Goal: Information Seeking & Learning: Learn about a topic

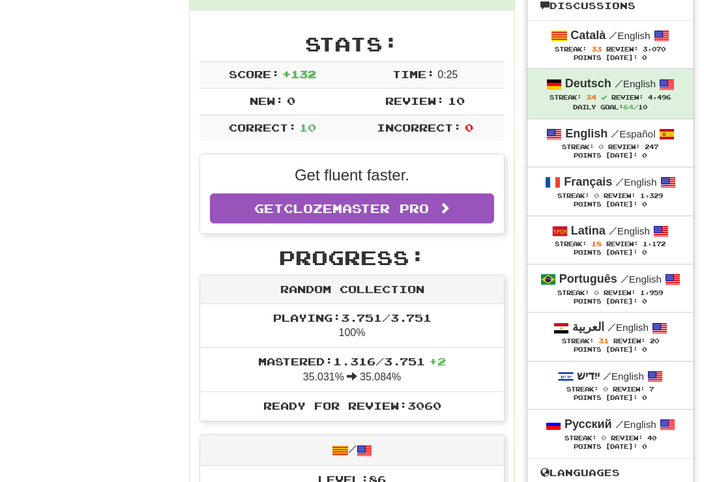
scroll to position [190, 0]
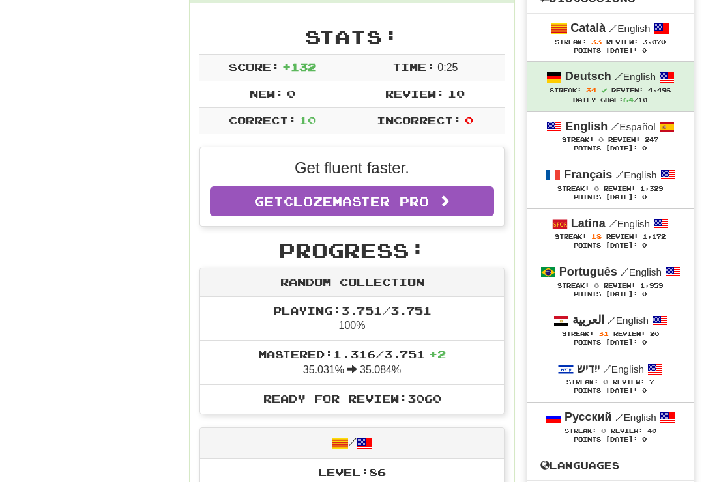
click at [641, 233] on span "Review: 1,172" at bounding box center [635, 236] width 59 height 7
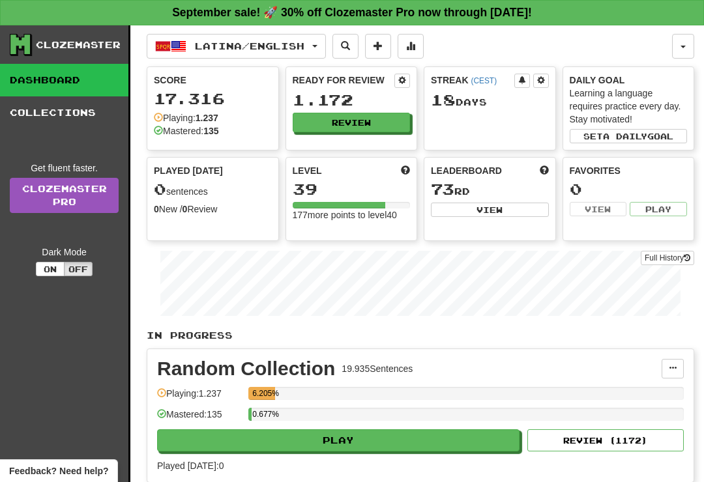
click at [416, 448] on button "Play" at bounding box center [338, 440] width 362 height 22
select select "**"
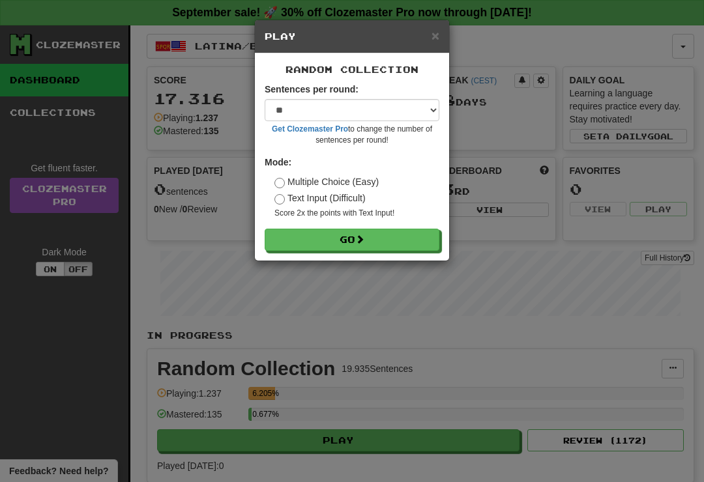
click at [390, 232] on button "Go" at bounding box center [352, 240] width 175 height 22
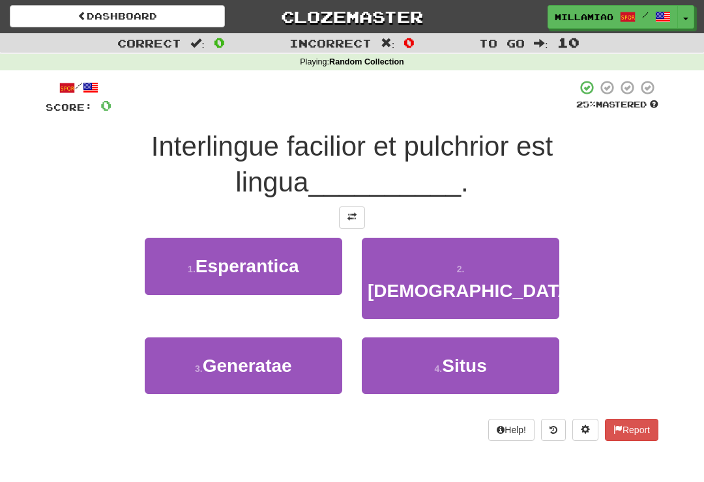
click at [307, 277] on button "1 . Esperantica" at bounding box center [243, 266] width 197 height 57
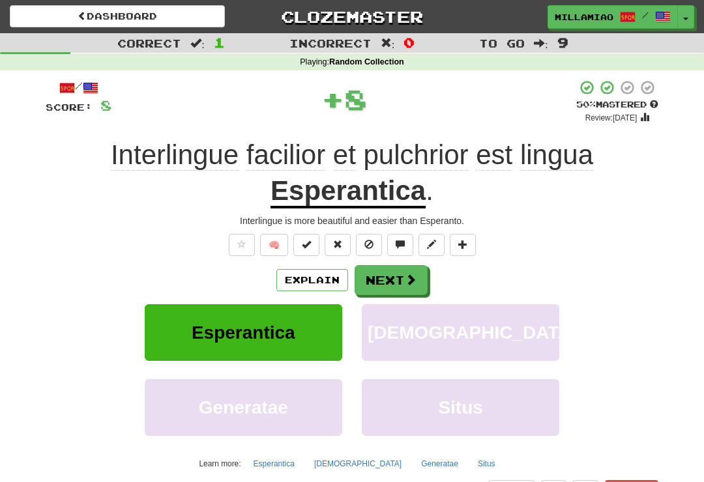
click at [410, 280] on span at bounding box center [411, 280] width 12 height 12
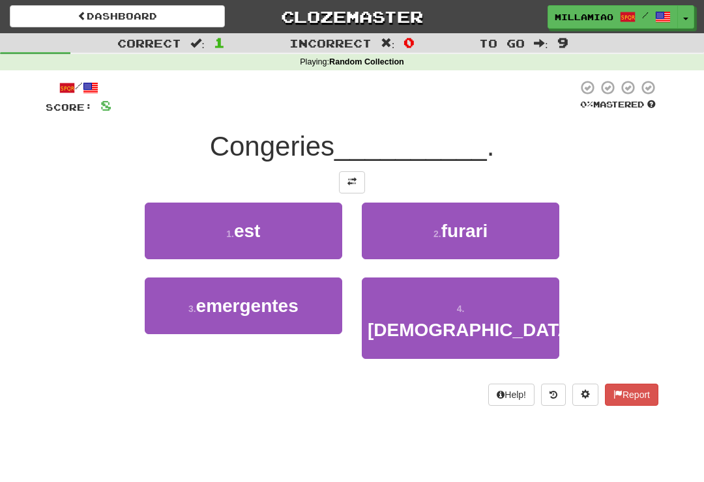
click at [317, 240] on button "1 . est" at bounding box center [243, 231] width 197 height 57
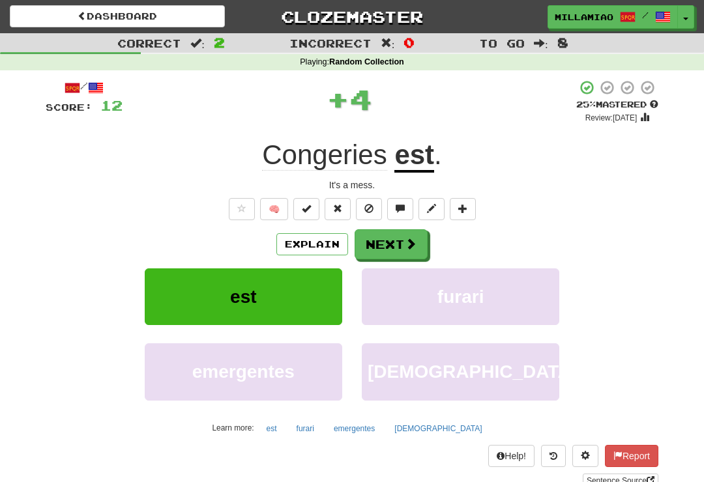
click at [405, 245] on span at bounding box center [411, 244] width 12 height 12
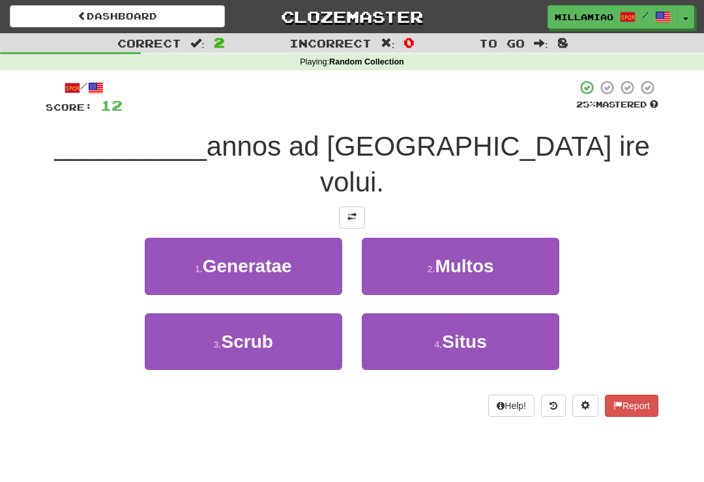
click at [470, 240] on button "2 . Multos" at bounding box center [460, 266] width 197 height 57
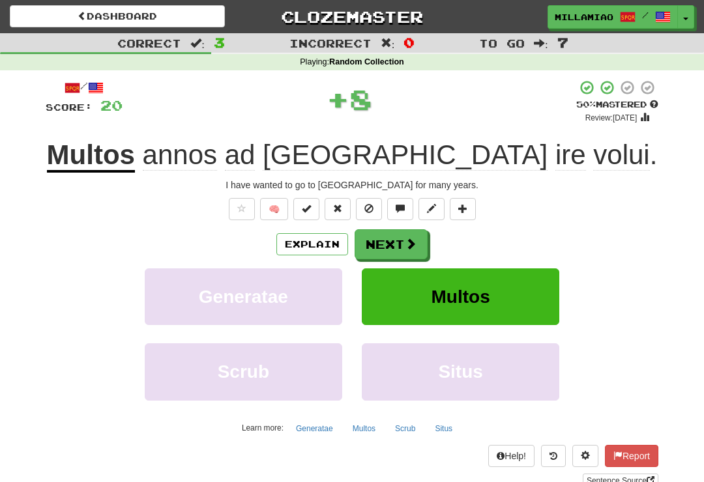
click at [400, 246] on button "Next" at bounding box center [391, 244] width 73 height 30
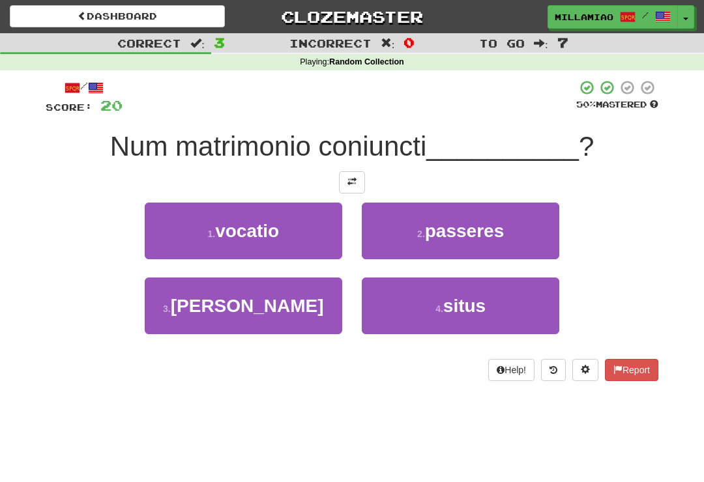
click at [320, 317] on button "3 . estis" at bounding box center [243, 306] width 197 height 57
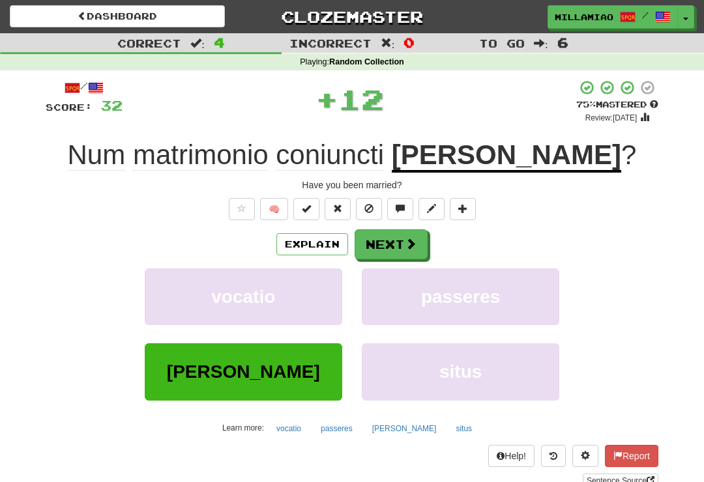
click at [414, 241] on span at bounding box center [411, 244] width 12 height 12
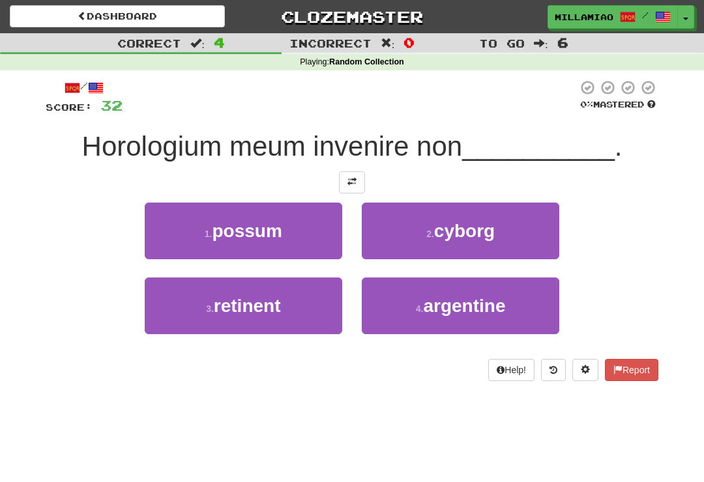
click at [323, 247] on button "1 . possum" at bounding box center [243, 231] width 197 height 57
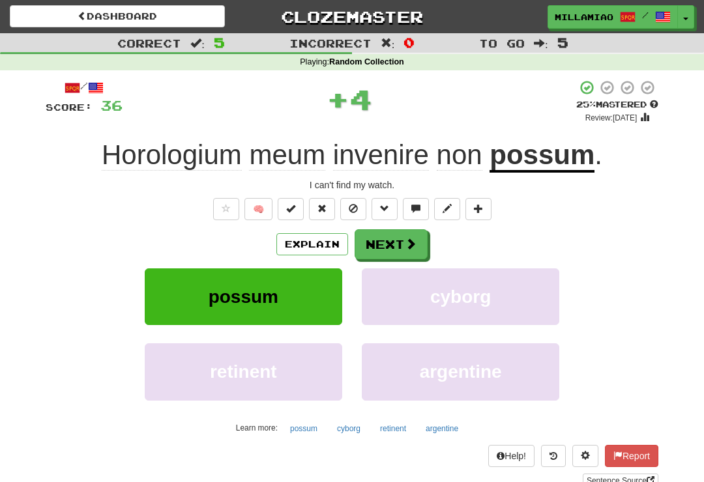
click at [415, 246] on span at bounding box center [411, 244] width 12 height 12
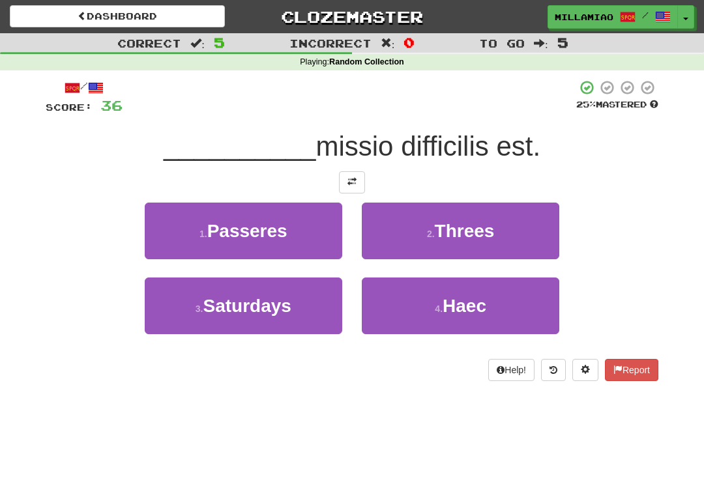
click at [454, 318] on button "4 . Haec" at bounding box center [460, 306] width 197 height 57
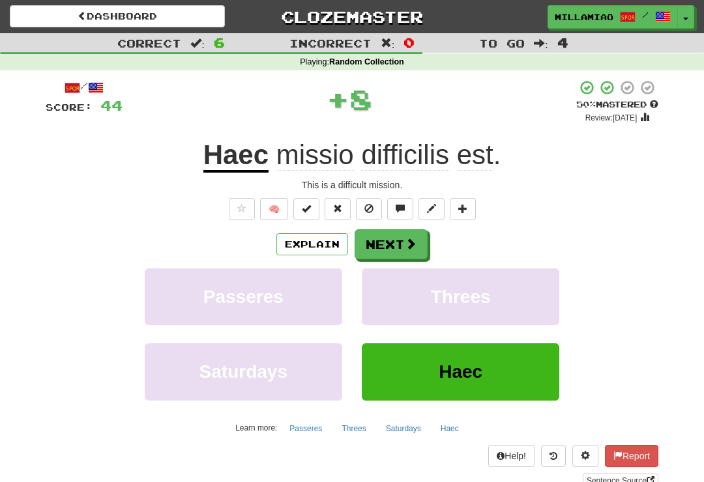
click at [405, 246] on span at bounding box center [411, 244] width 12 height 12
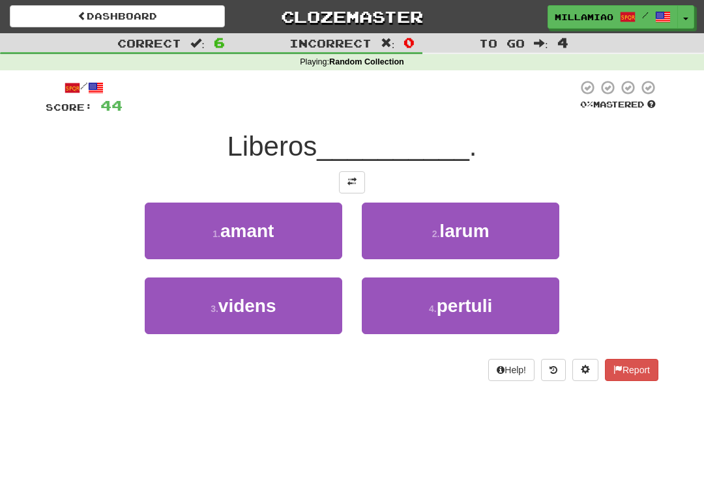
click at [313, 239] on button "1 . amant" at bounding box center [243, 231] width 197 height 57
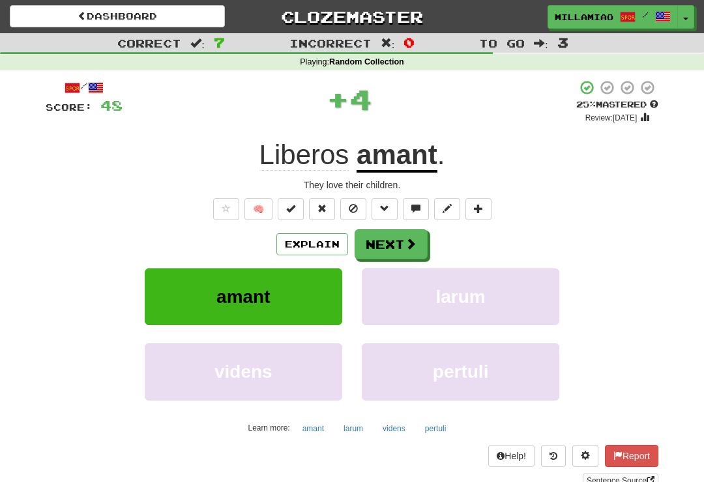
click at [409, 245] on span at bounding box center [411, 244] width 12 height 12
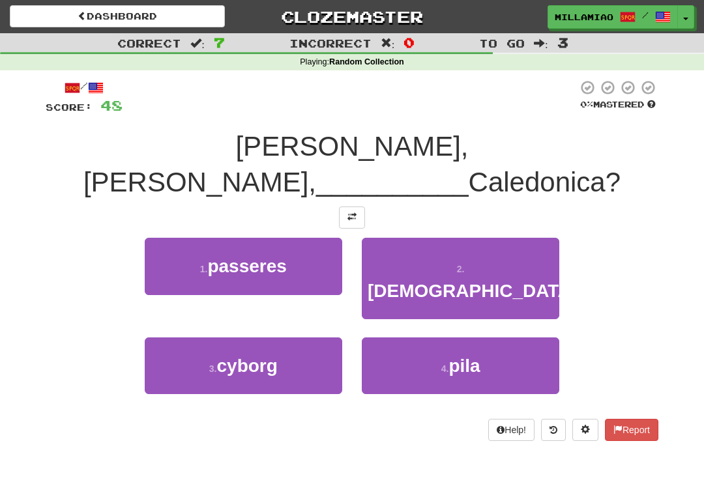
click at [463, 356] on span "pila" at bounding box center [463, 366] width 31 height 20
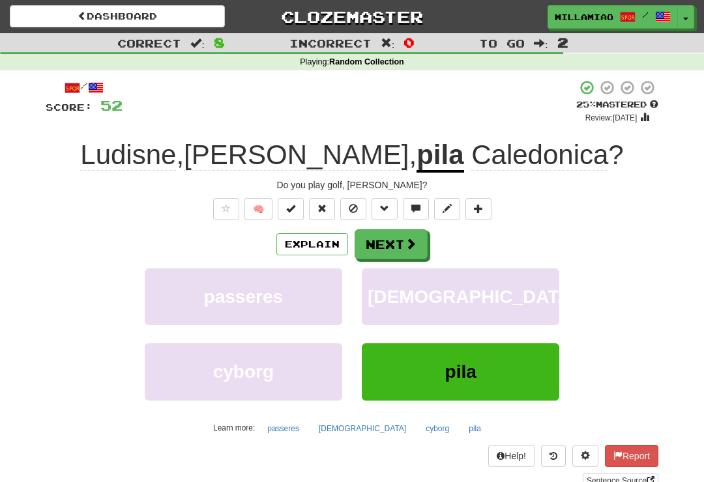
click at [413, 244] on span at bounding box center [411, 244] width 12 height 12
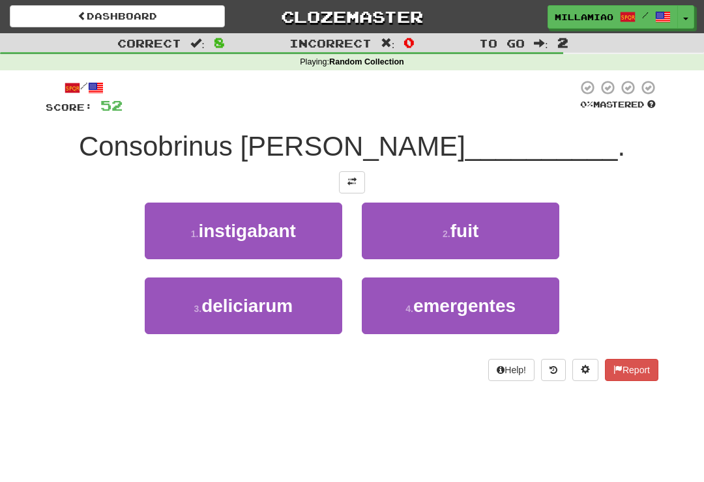
click at [493, 244] on button "2 . fuit" at bounding box center [460, 231] width 197 height 57
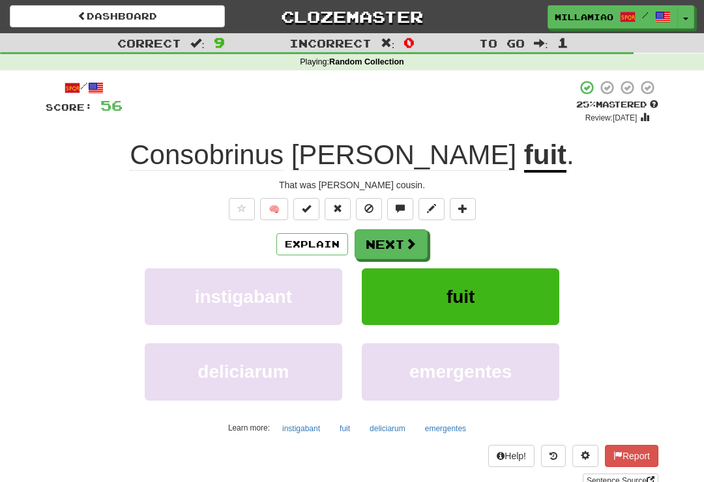
click at [413, 244] on span at bounding box center [411, 244] width 12 height 12
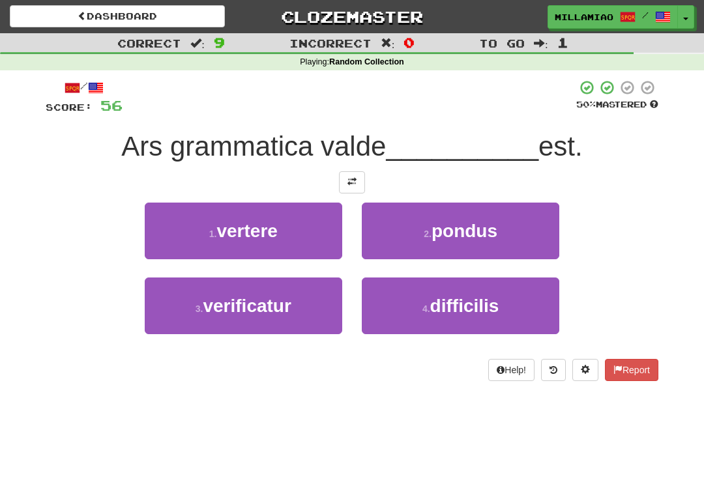
click at [491, 317] on button "4 . difficilis" at bounding box center [460, 306] width 197 height 57
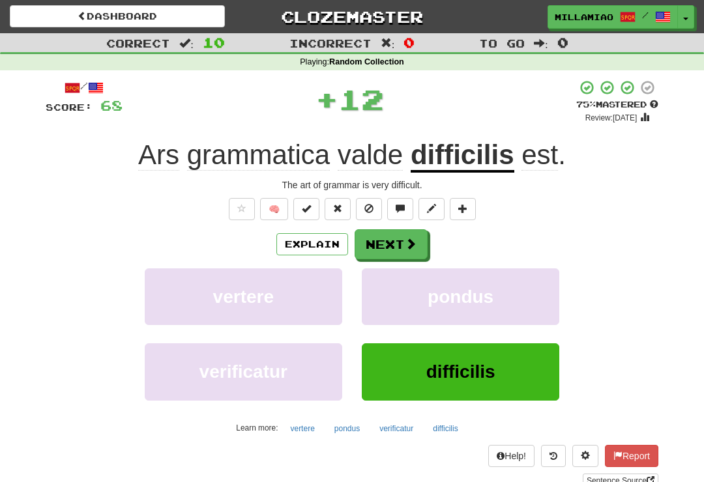
click at [417, 246] on button "Next" at bounding box center [391, 244] width 73 height 30
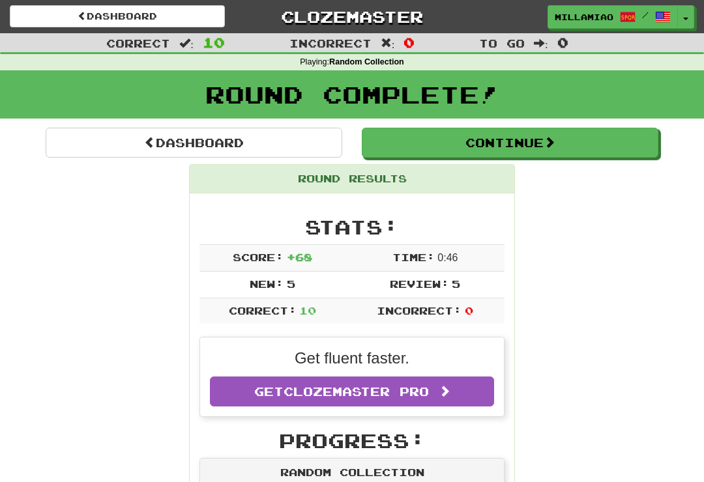
click at [686, 19] on button "Toggle Dropdown" at bounding box center [685, 16] width 17 height 23
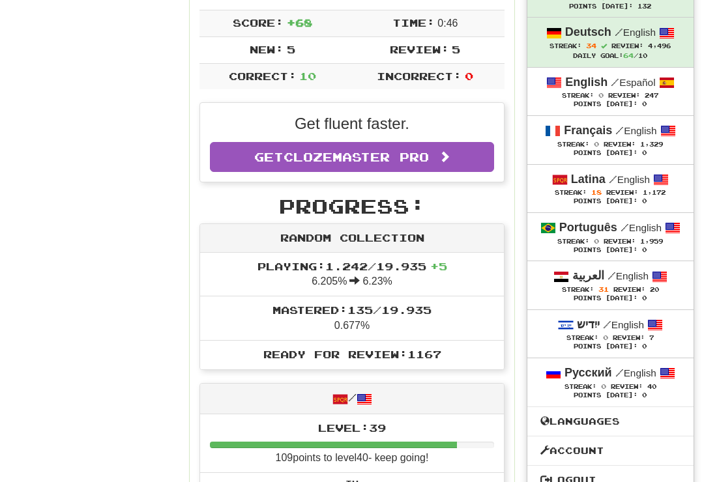
scroll to position [235, 0]
click at [620, 285] on div "Streak: 31 Review: 20" at bounding box center [610, 290] width 140 height 10
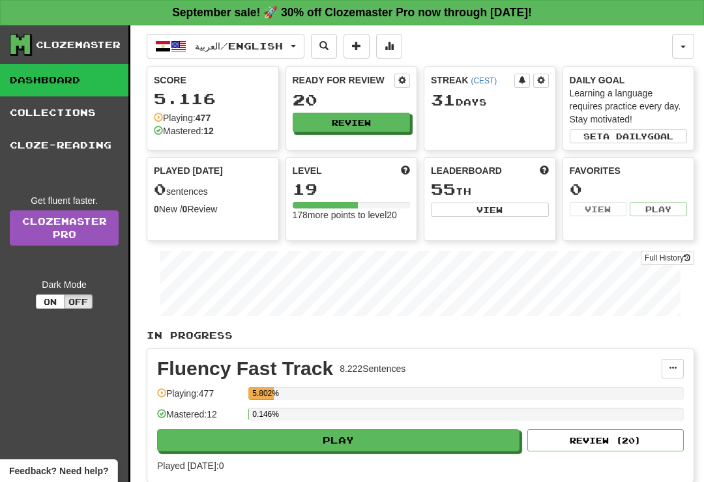
click at [395, 449] on button "Play" at bounding box center [338, 440] width 362 height 22
select select "**"
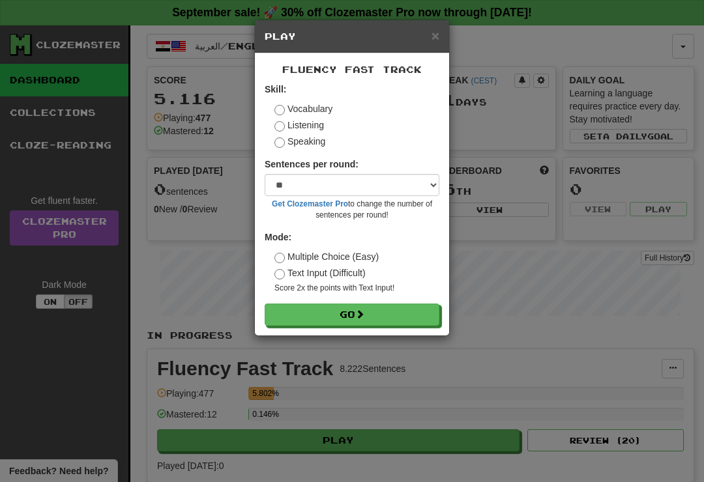
click at [398, 310] on button "Go" at bounding box center [352, 315] width 175 height 22
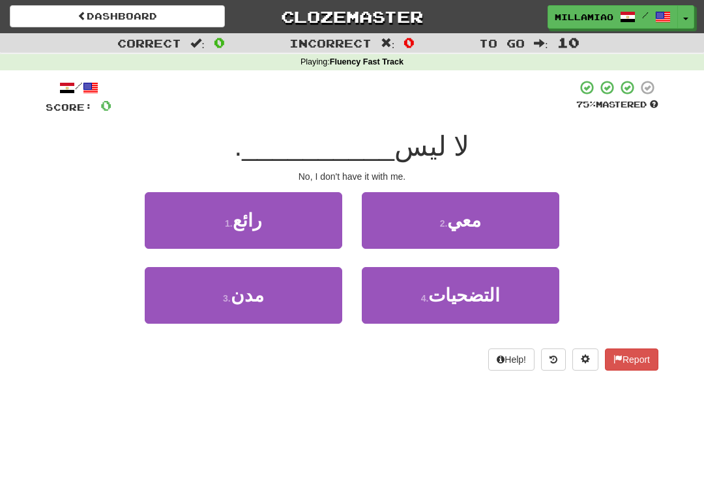
click at [472, 235] on button "2 . معي" at bounding box center [460, 220] width 197 height 57
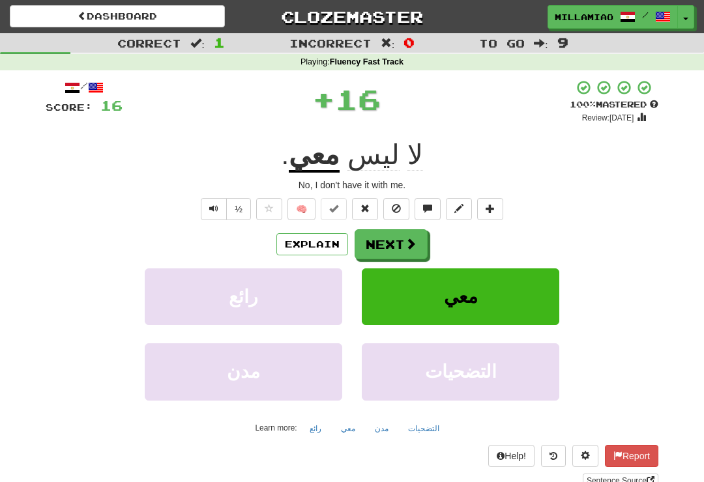
click at [407, 240] on span at bounding box center [411, 244] width 12 height 12
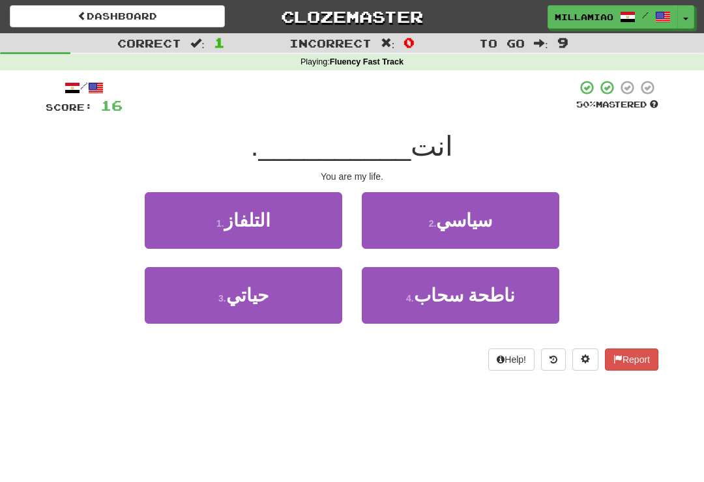
click at [320, 298] on button "3 . [GEOGRAPHIC_DATA]" at bounding box center [243, 295] width 197 height 57
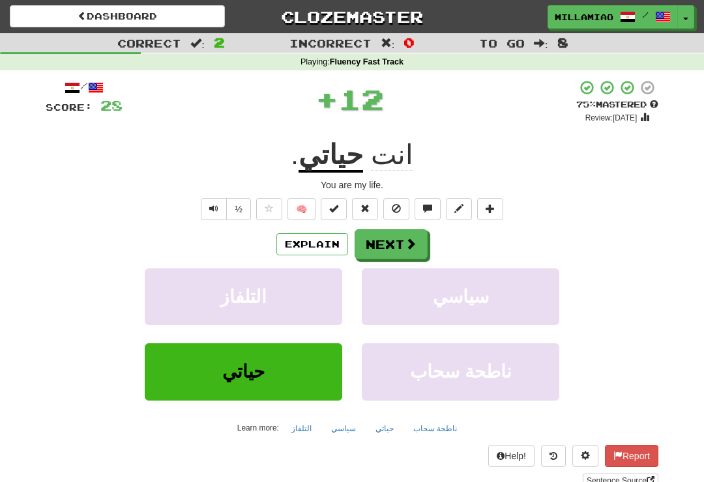
click at [407, 242] on span at bounding box center [411, 244] width 12 height 12
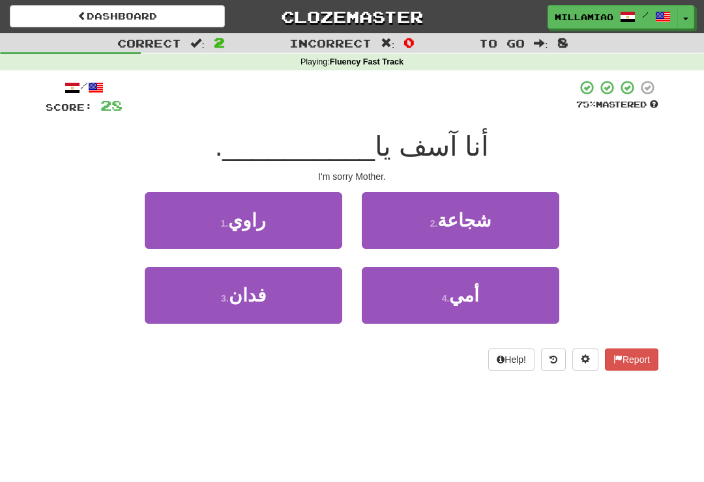
click at [461, 303] on span "أمي" at bounding box center [464, 295] width 30 height 20
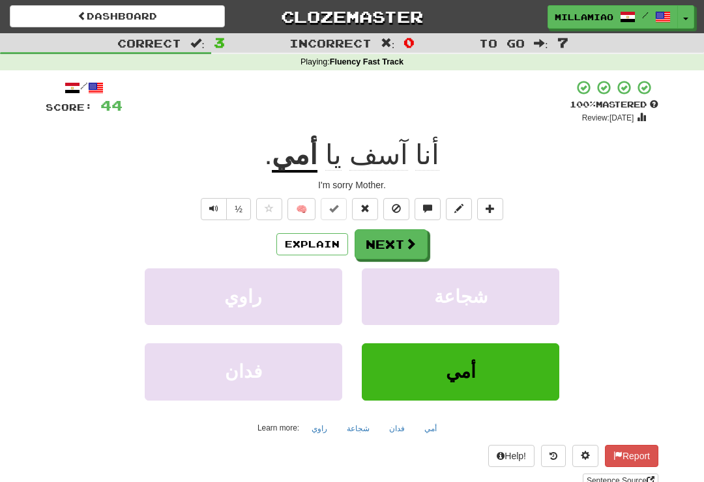
click at [406, 242] on span at bounding box center [411, 244] width 12 height 12
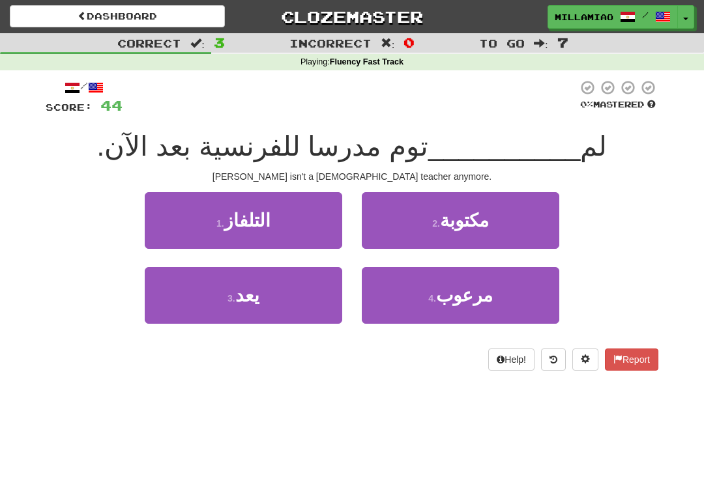
click at [306, 303] on button "3 . يعد" at bounding box center [243, 295] width 197 height 57
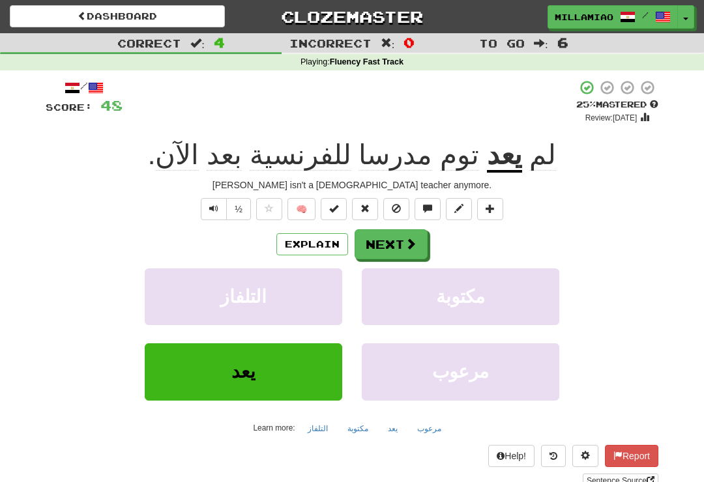
click at [405, 242] on span at bounding box center [411, 244] width 12 height 12
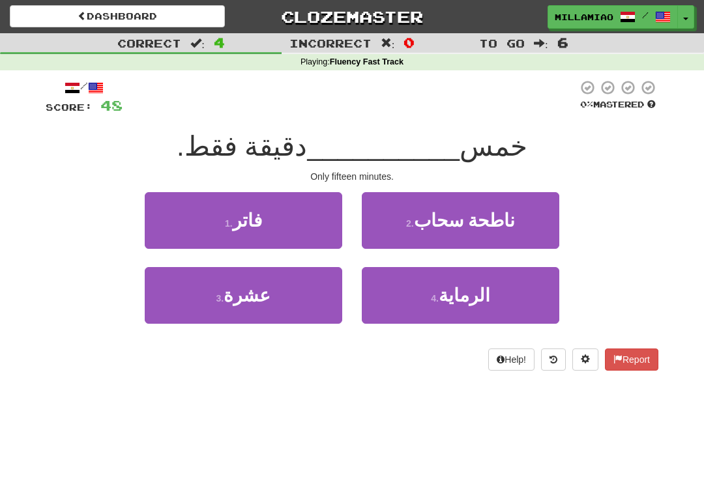
click at [456, 300] on span "الرماية" at bounding box center [464, 295] width 51 height 20
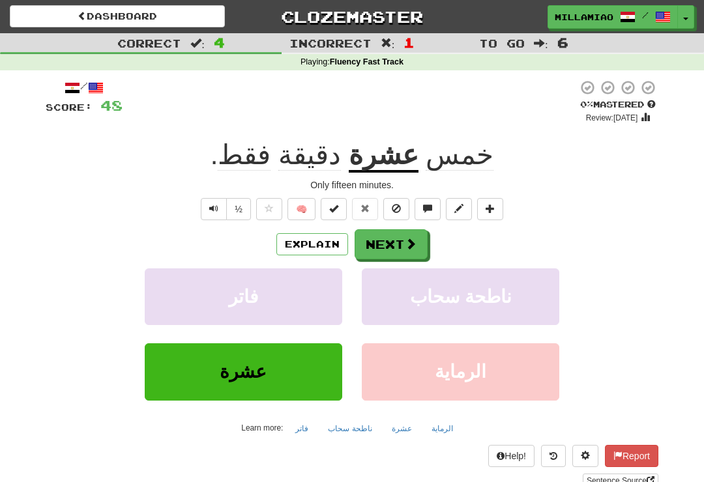
click at [406, 246] on span at bounding box center [411, 244] width 12 height 12
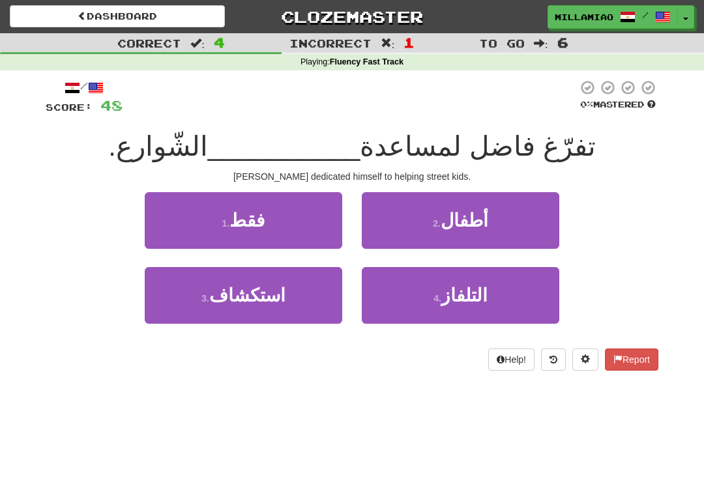
click at [513, 231] on button "2 . أطفال" at bounding box center [460, 220] width 197 height 57
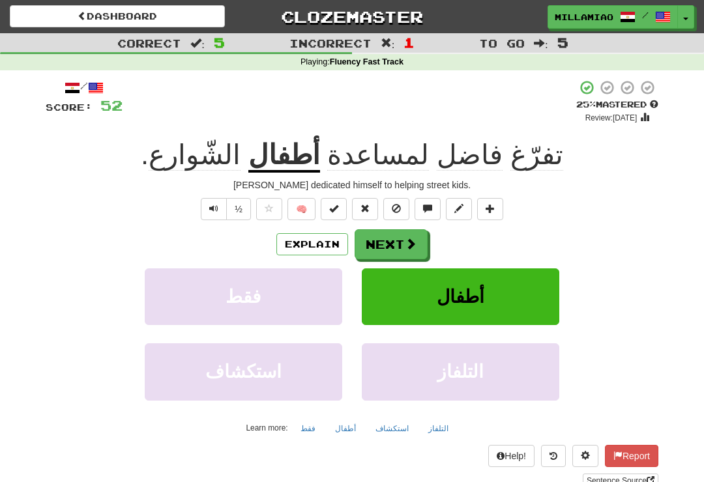
click at [422, 243] on button "Next" at bounding box center [391, 244] width 73 height 30
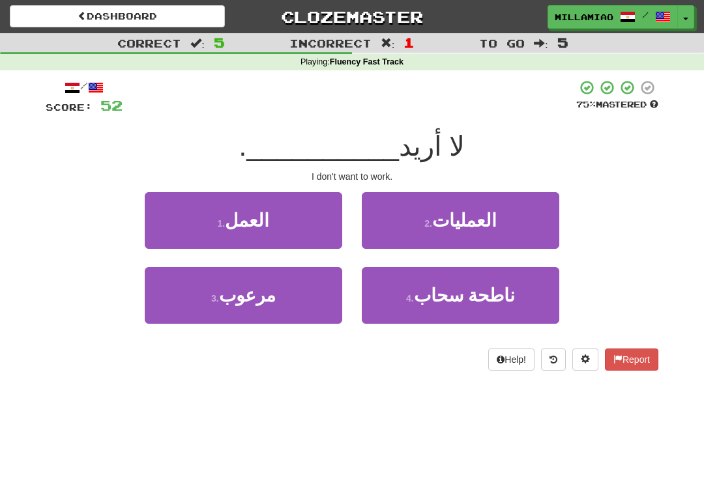
click at [328, 227] on button "1 . العمل" at bounding box center [243, 220] width 197 height 57
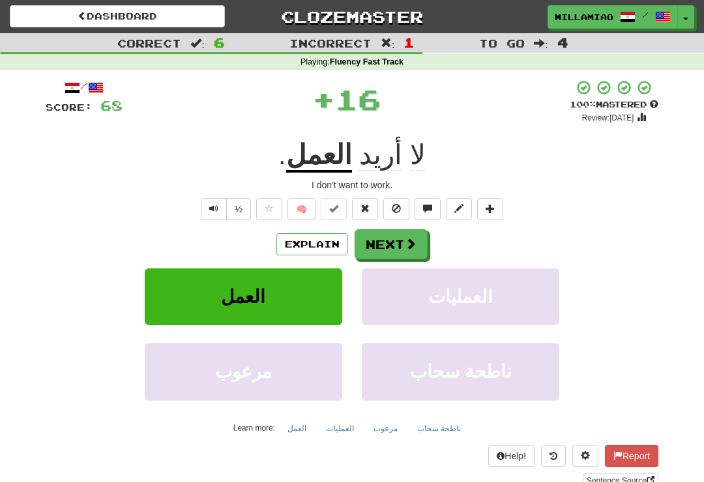
click at [409, 239] on span at bounding box center [411, 244] width 12 height 12
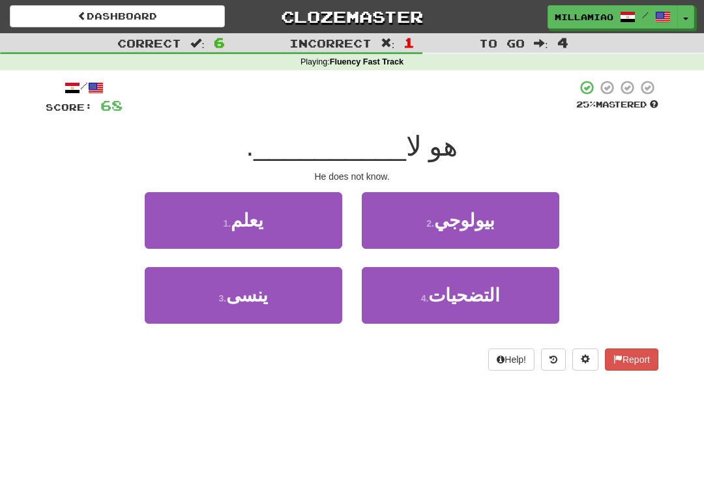
click at [320, 226] on button "1 . يعلم" at bounding box center [243, 220] width 197 height 57
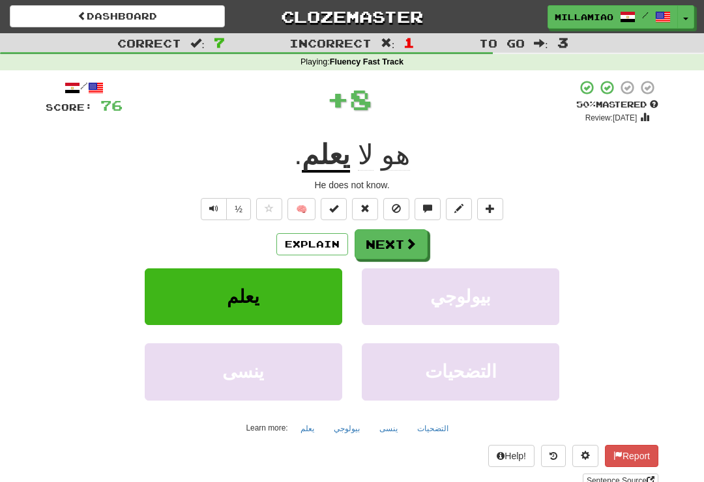
click at [411, 244] on span at bounding box center [411, 244] width 12 height 12
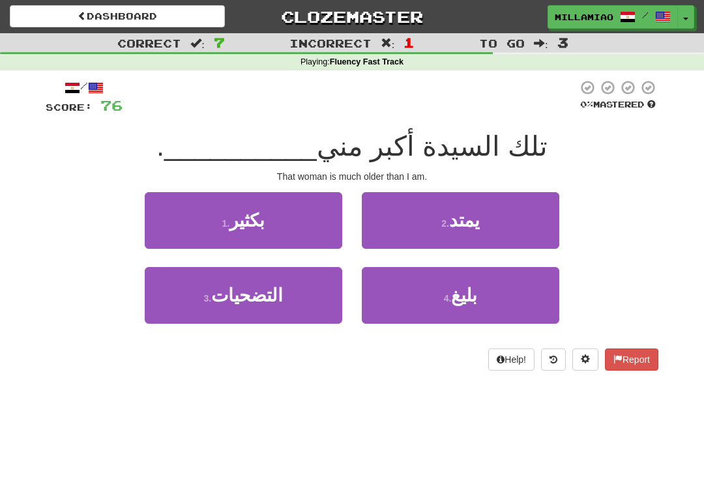
click at [494, 227] on button "2 . يمتد" at bounding box center [460, 220] width 197 height 57
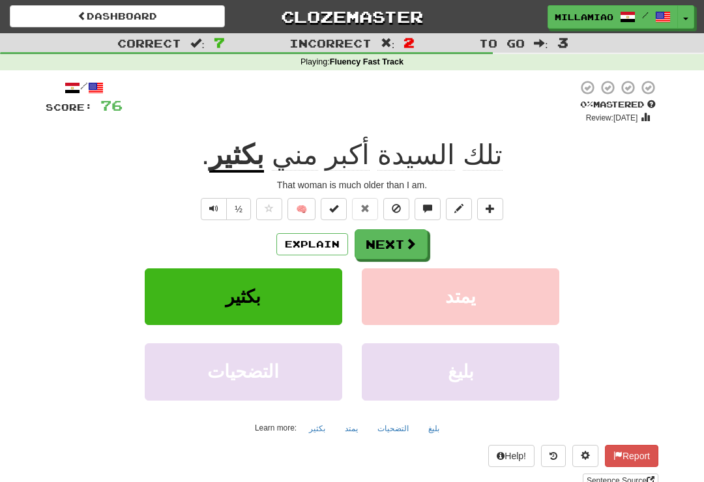
click at [416, 242] on span at bounding box center [411, 244] width 12 height 12
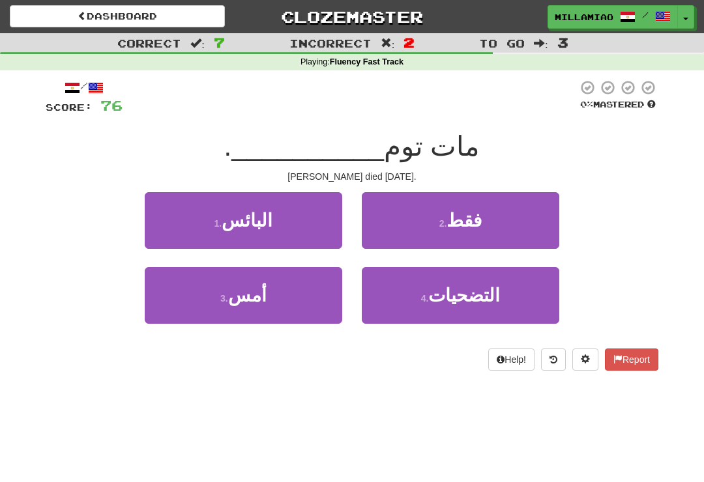
click at [297, 302] on button "3 . [GEOGRAPHIC_DATA]" at bounding box center [243, 295] width 197 height 57
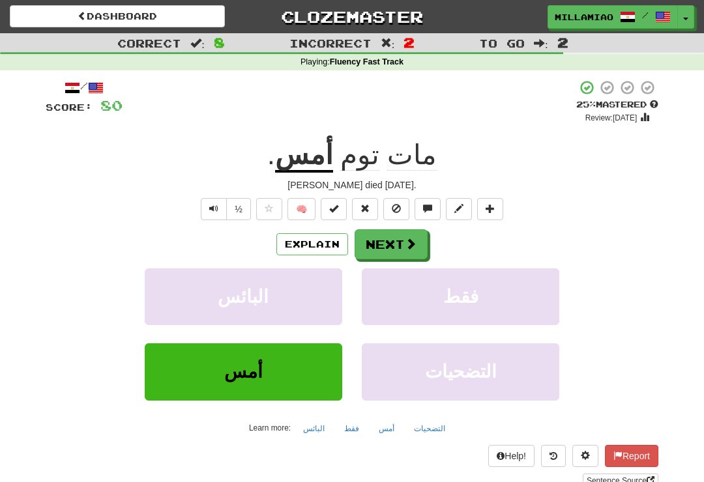
click at [409, 244] on span at bounding box center [411, 244] width 12 height 12
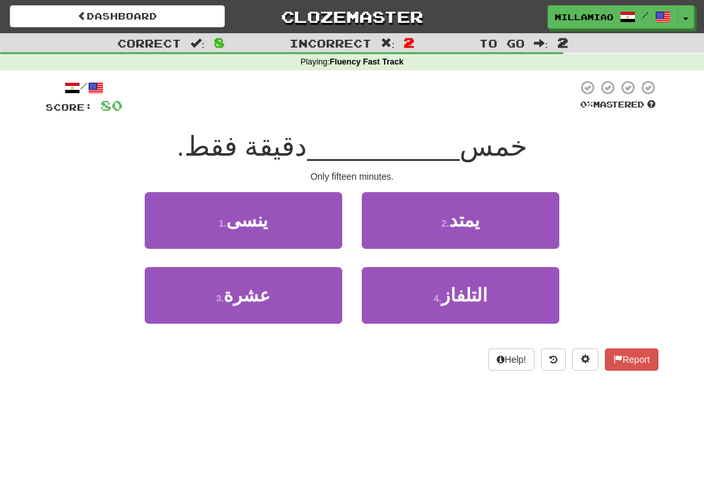
click at [449, 297] on span "التلفاز" at bounding box center [464, 295] width 46 height 20
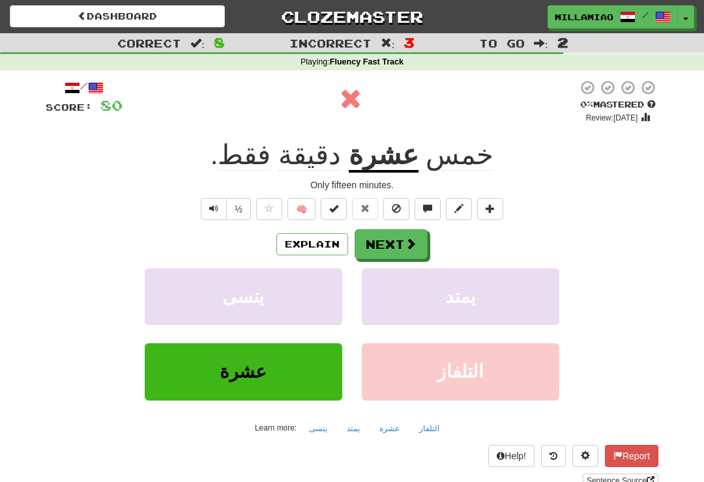
click at [405, 246] on span at bounding box center [411, 244] width 12 height 12
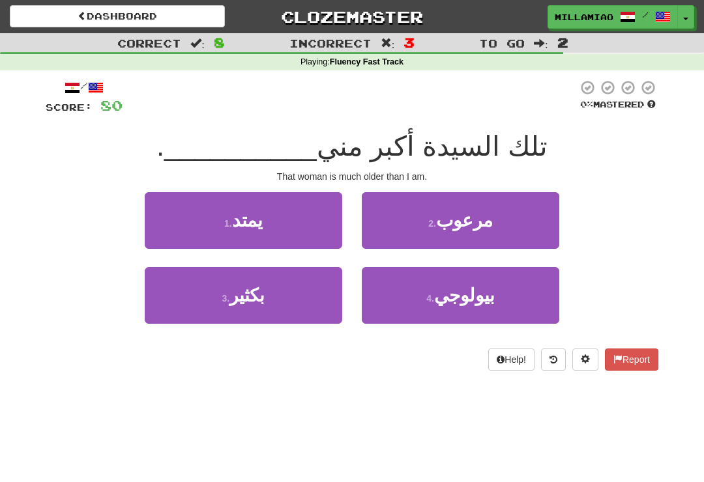
click at [315, 231] on button "1 . يمتد" at bounding box center [243, 220] width 197 height 57
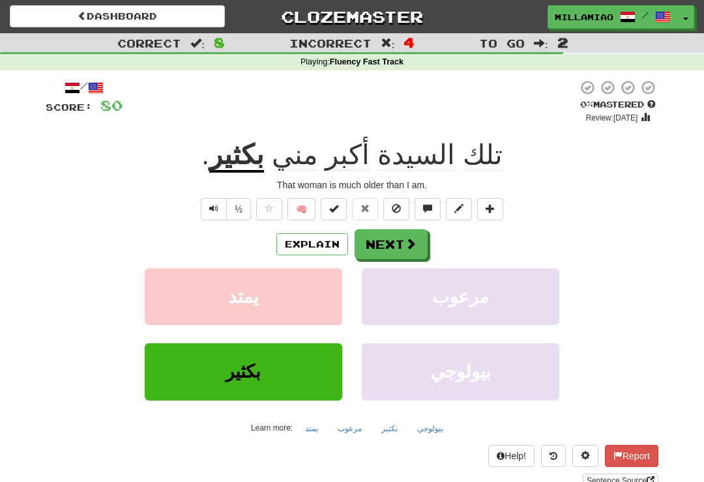
click at [416, 244] on button "Next" at bounding box center [391, 244] width 73 height 30
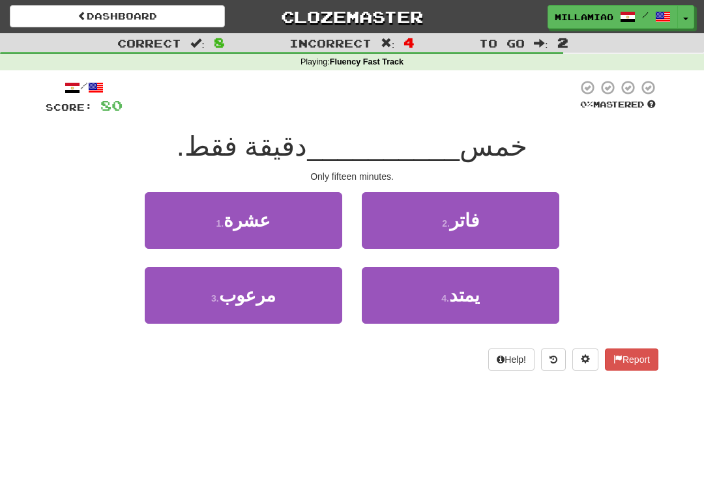
click at [305, 240] on button "1 . عشرة" at bounding box center [243, 220] width 197 height 57
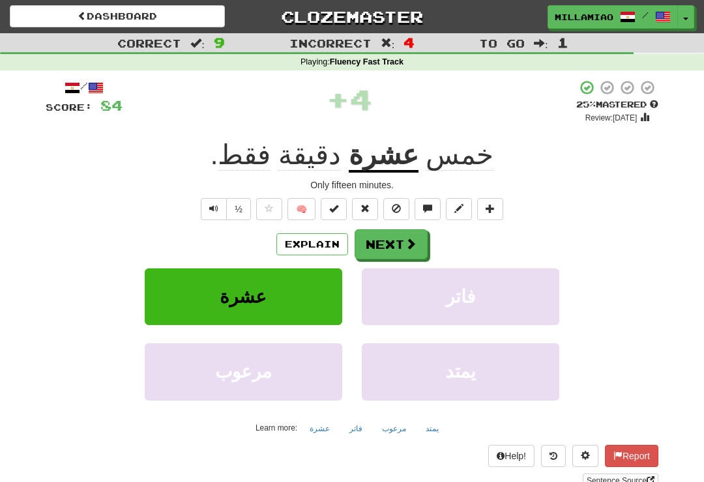
click at [400, 246] on button "Next" at bounding box center [391, 244] width 73 height 30
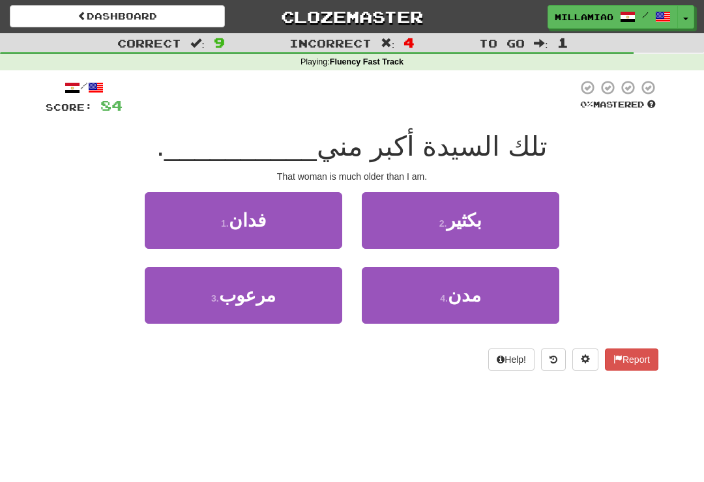
click at [475, 233] on button "2 . بكثير" at bounding box center [460, 220] width 197 height 57
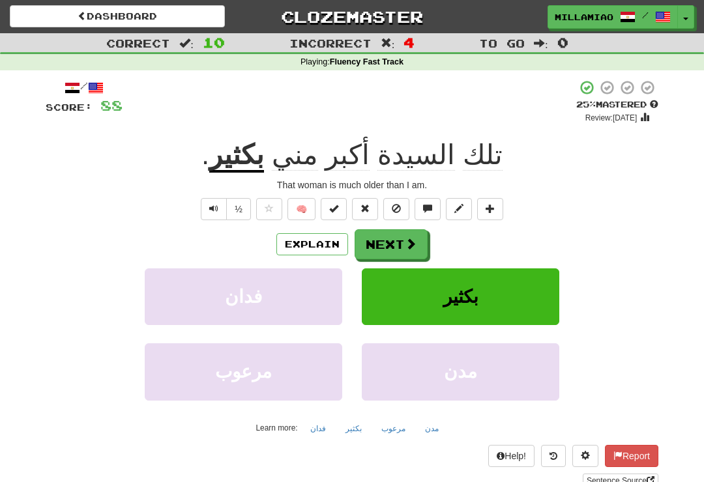
click at [406, 242] on span at bounding box center [411, 244] width 12 height 12
